Goal: Find specific page/section: Find specific page/section

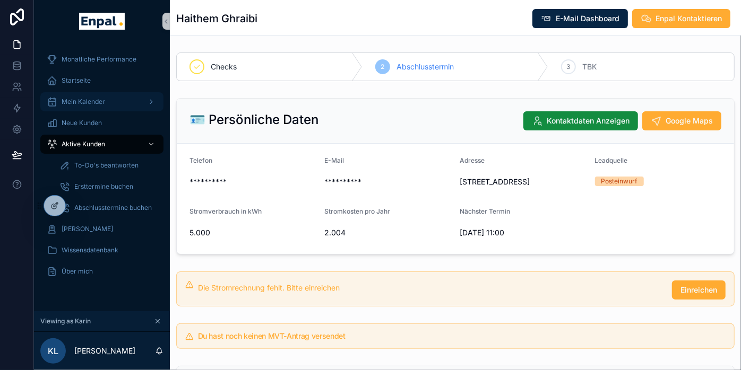
click at [96, 101] on span "Mein Kalender" at bounding box center [84, 102] width 44 height 8
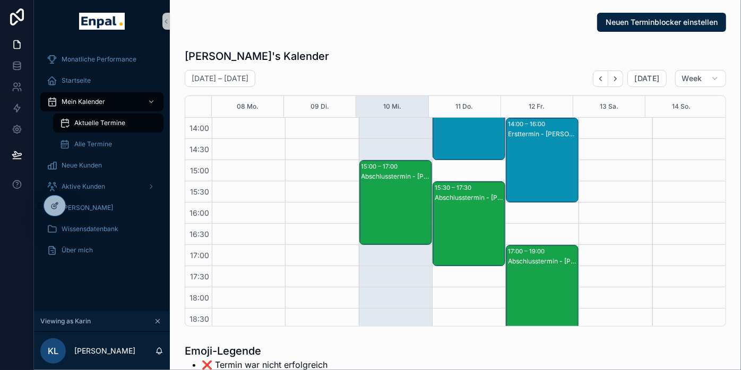
scroll to position [300, 0]
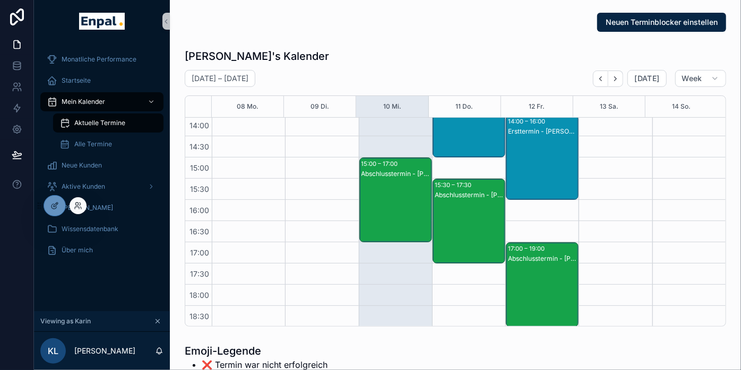
click at [75, 210] on div at bounding box center [78, 205] width 17 height 17
click at [79, 209] on icon at bounding box center [78, 206] width 8 height 8
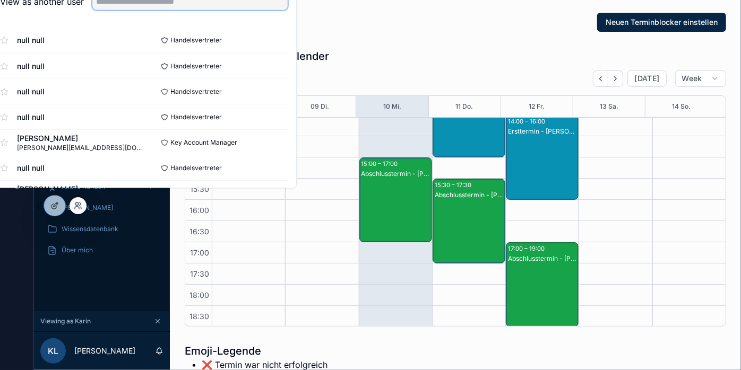
click at [159, 10] on input "text" at bounding box center [189, 1] width 195 height 17
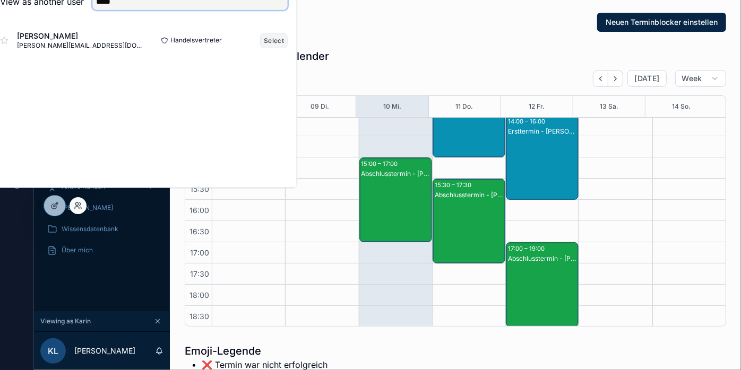
type input "*****"
click at [280, 45] on button "Select" at bounding box center [274, 40] width 28 height 15
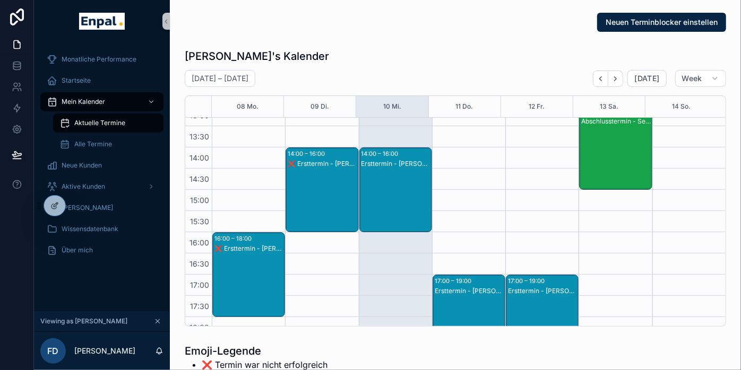
scroll to position [268, 0]
